Goal: Information Seeking & Learning: Learn about a topic

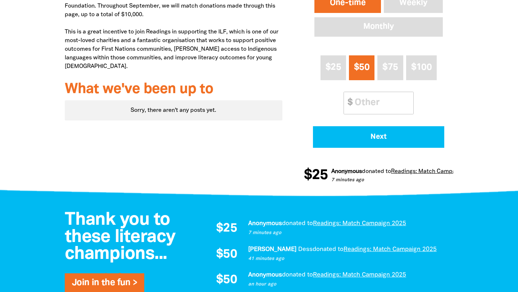
scroll to position [314, 0]
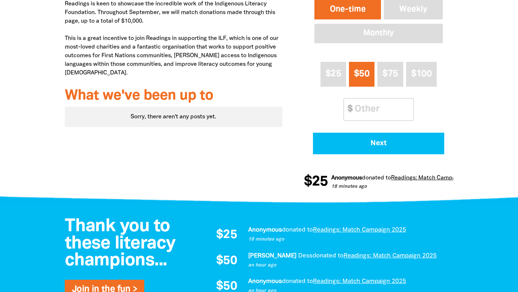
scroll to position [470, 0]
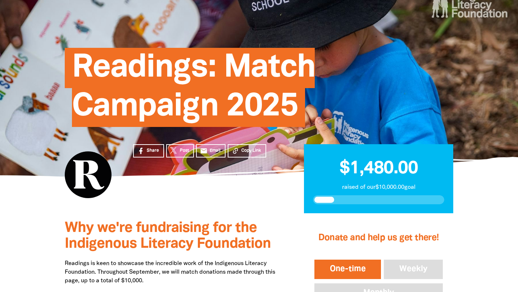
scroll to position [55, 0]
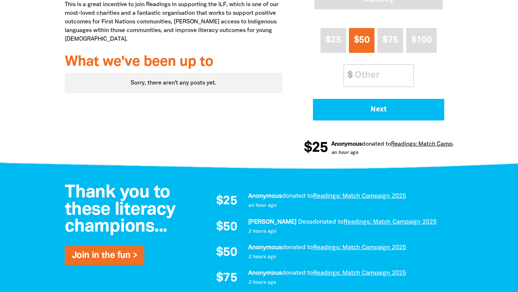
scroll to position [340, 0]
